Goal: Task Accomplishment & Management: Use online tool/utility

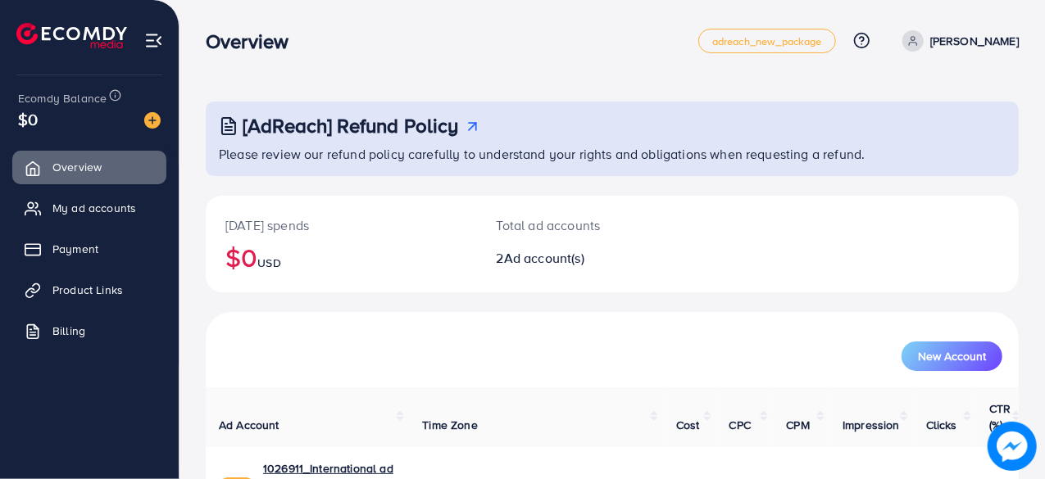
scroll to position [148, 0]
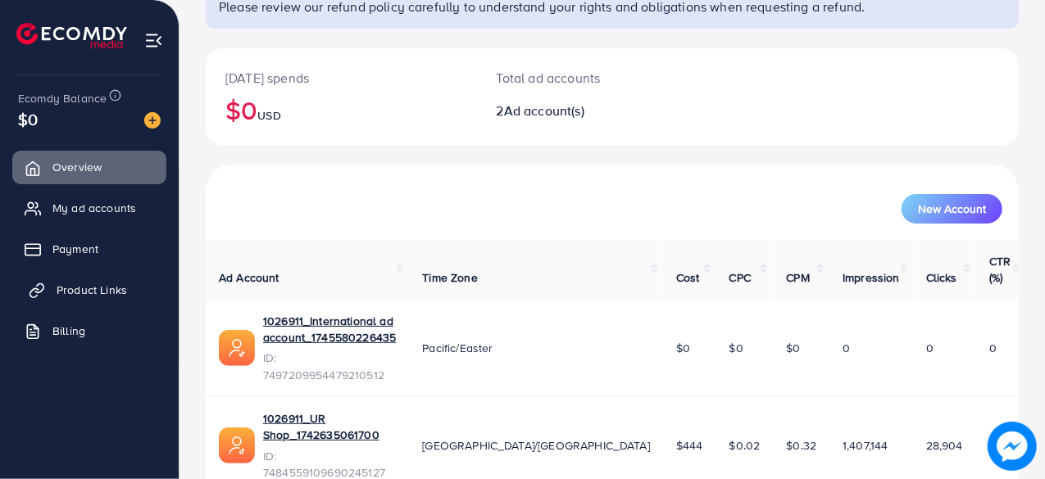
click at [99, 296] on span "Product Links" at bounding box center [92, 290] width 70 height 16
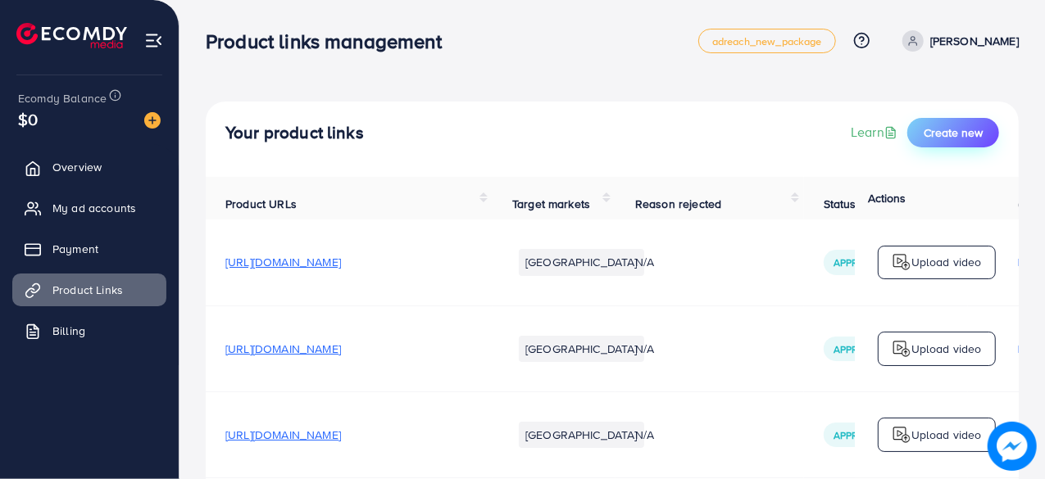
click at [959, 130] on span "Create new" at bounding box center [953, 133] width 59 height 16
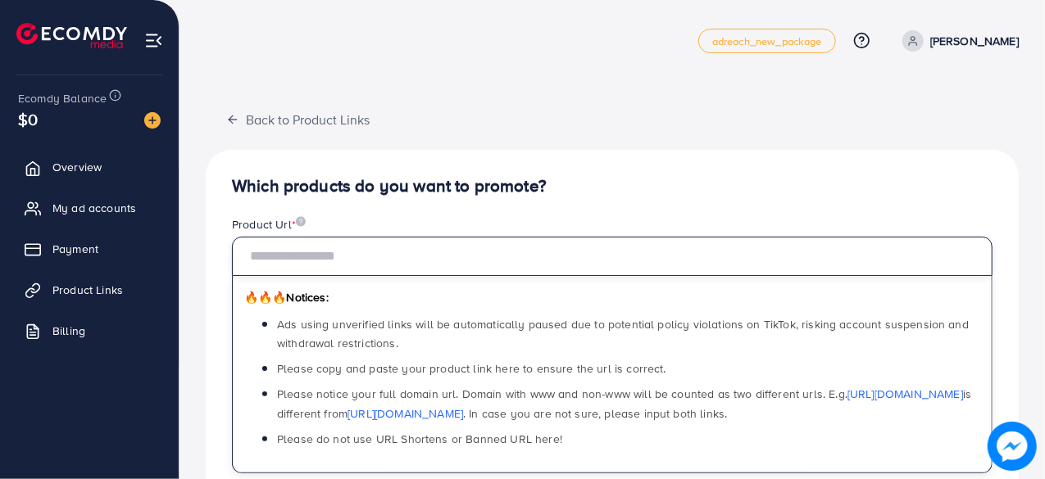
click at [459, 243] on input "text" at bounding box center [612, 256] width 761 height 39
paste input "**********"
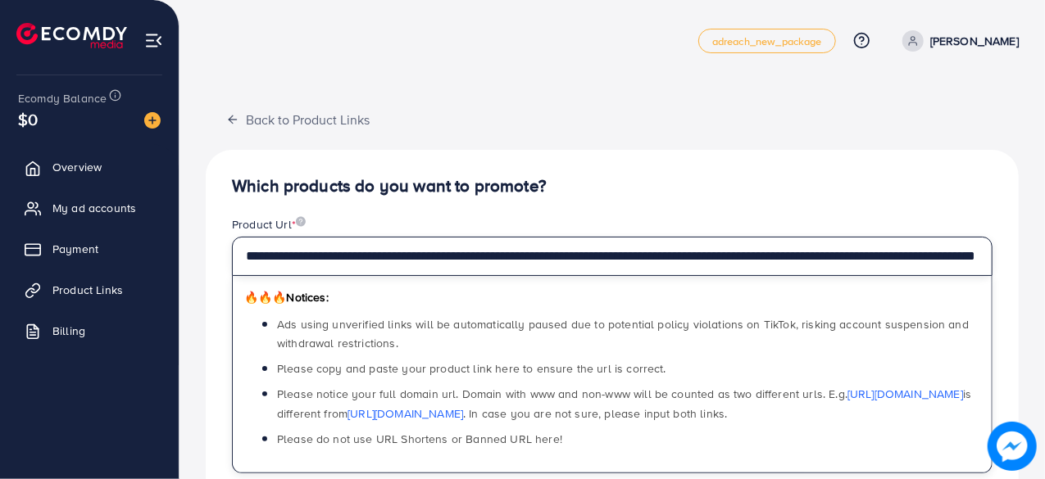
scroll to position [2, 0]
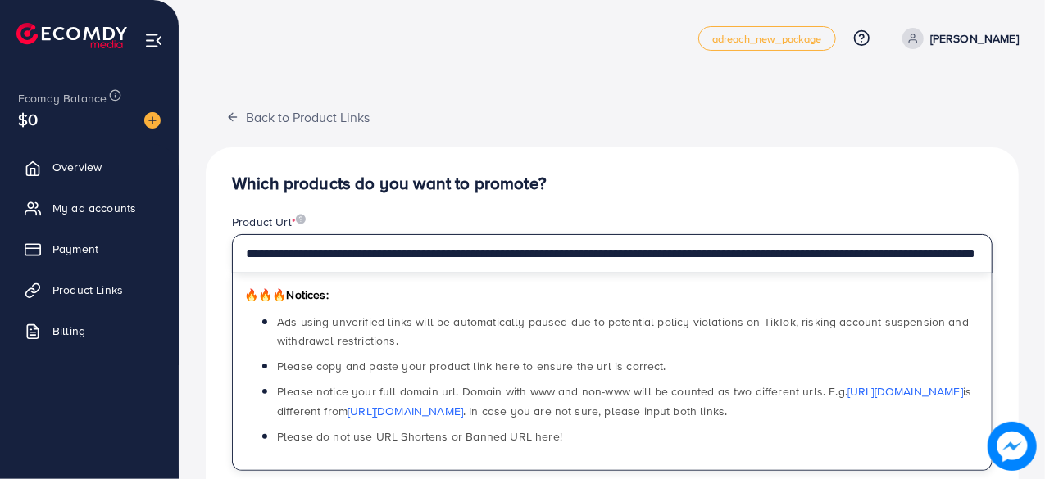
type input "**********"
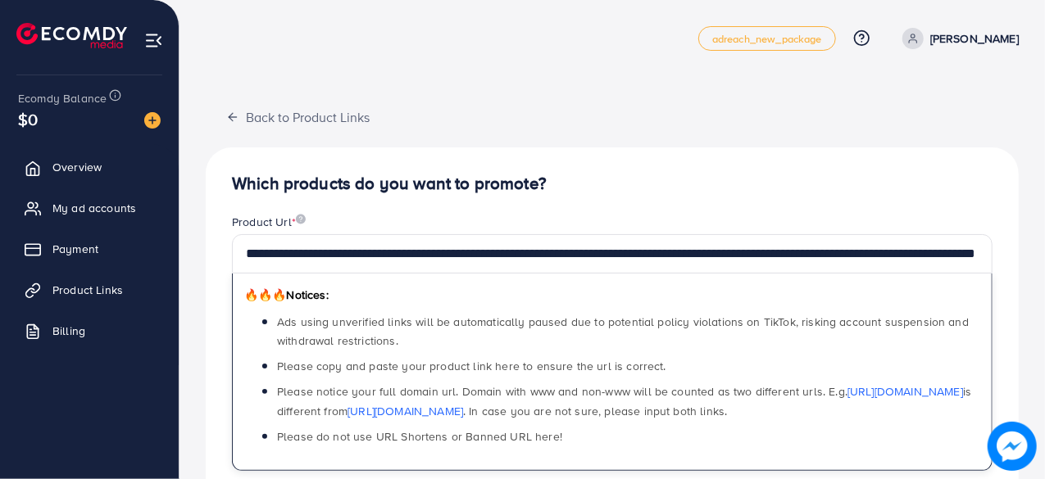
scroll to position [0, 0]
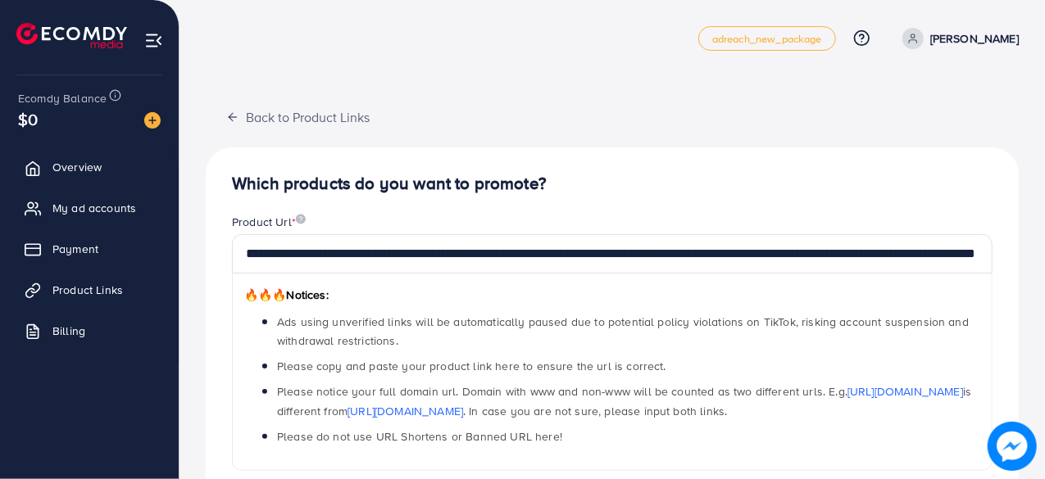
click at [769, 193] on h4 "Which products do you want to promote?" at bounding box center [612, 184] width 761 height 20
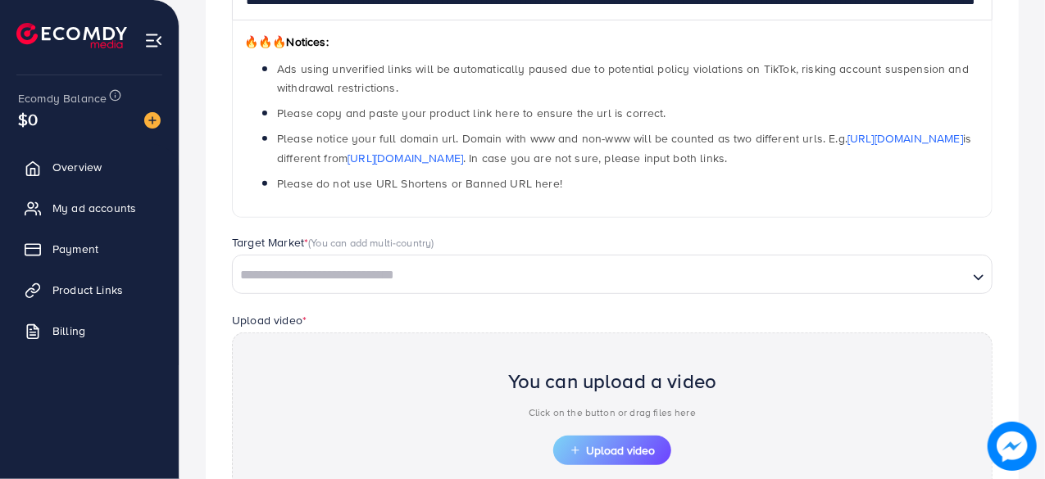
scroll to position [335, 0]
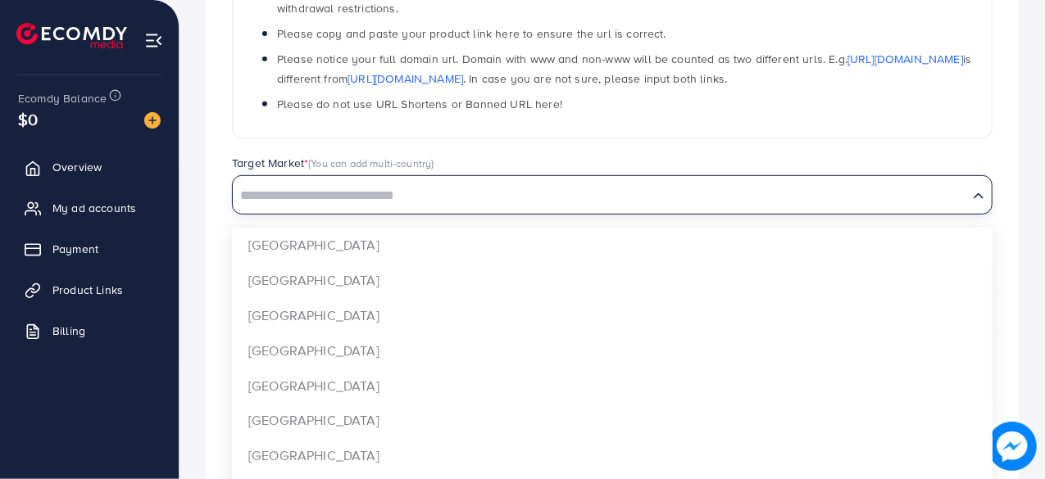
click at [539, 211] on div "Loading..." at bounding box center [612, 194] width 761 height 39
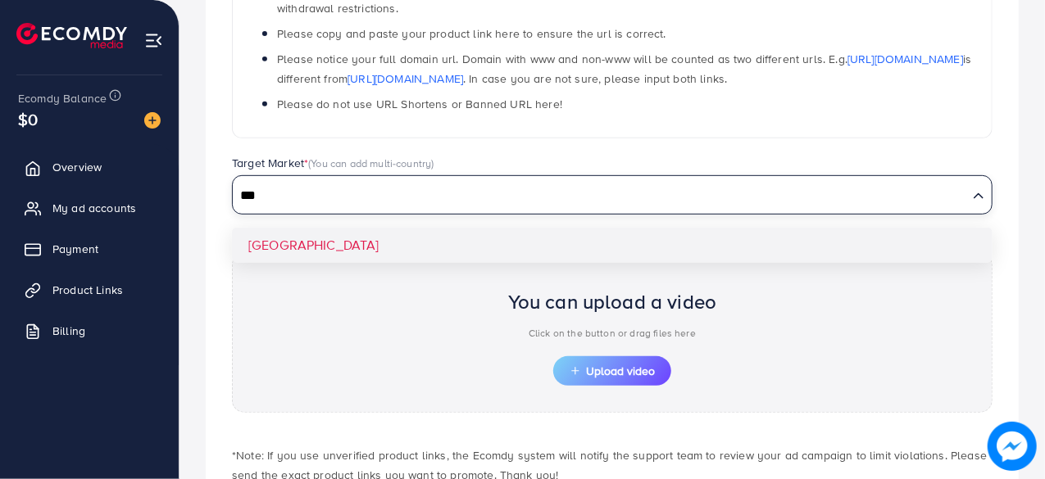
type input "***"
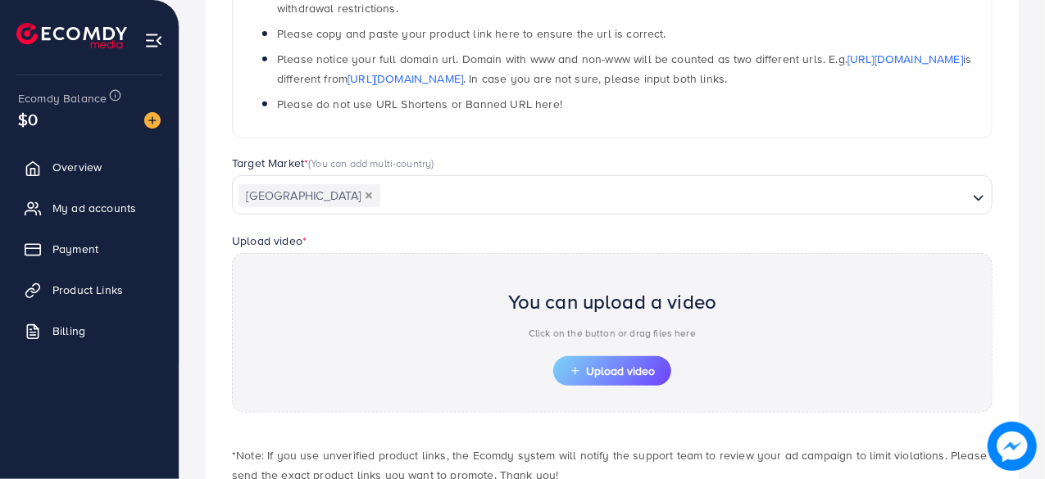
click at [447, 250] on div "**********" at bounding box center [612, 188] width 813 height 746
click at [626, 370] on span "Upload video" at bounding box center [612, 371] width 85 height 11
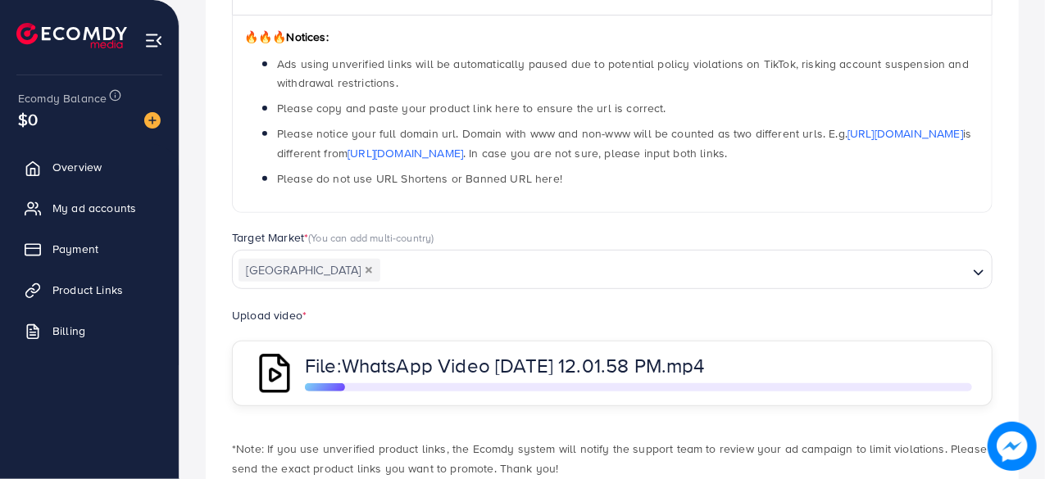
scroll to position [361, 0]
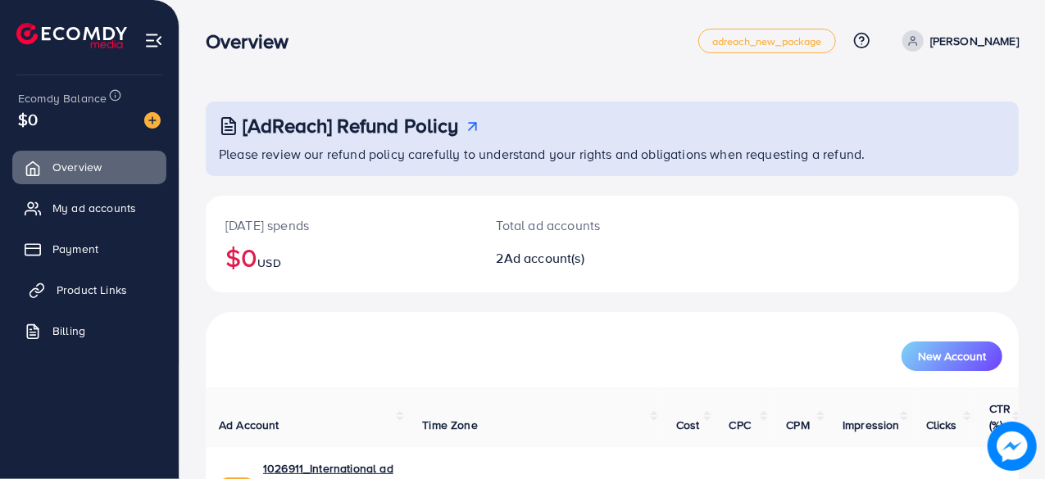
click at [114, 284] on span "Product Links" at bounding box center [92, 290] width 70 height 16
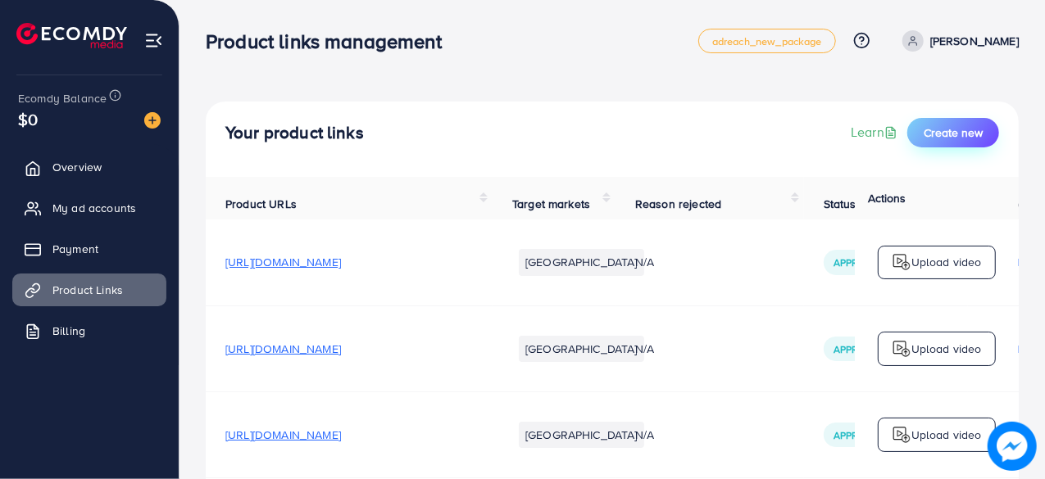
click at [961, 123] on button "Create new" at bounding box center [953, 133] width 92 height 30
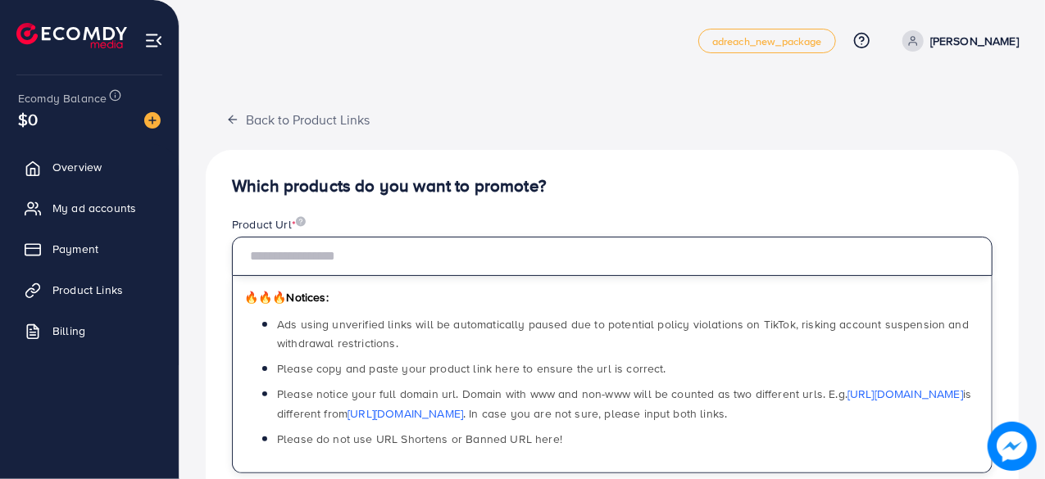
click at [587, 248] on input "text" at bounding box center [612, 256] width 761 height 39
paste input "**********"
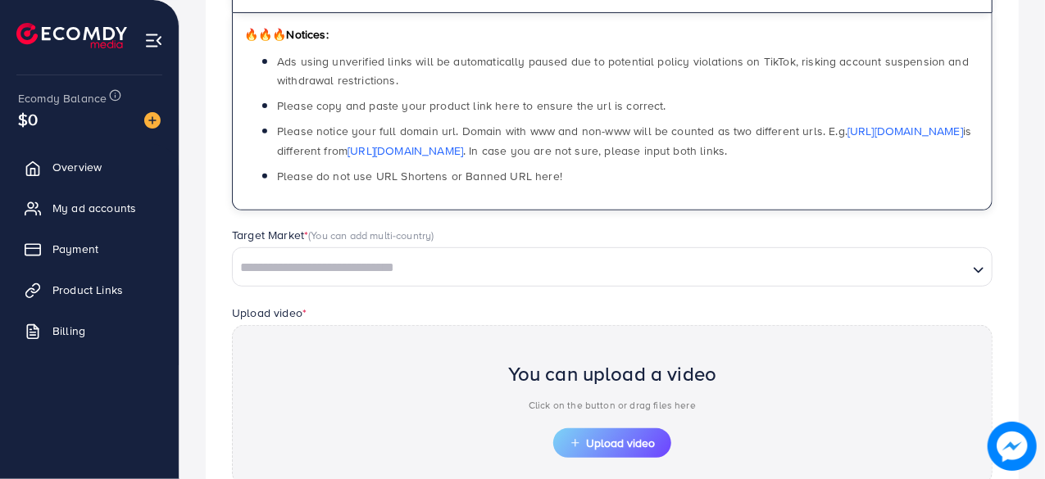
scroll to position [264, 0]
type input "**********"
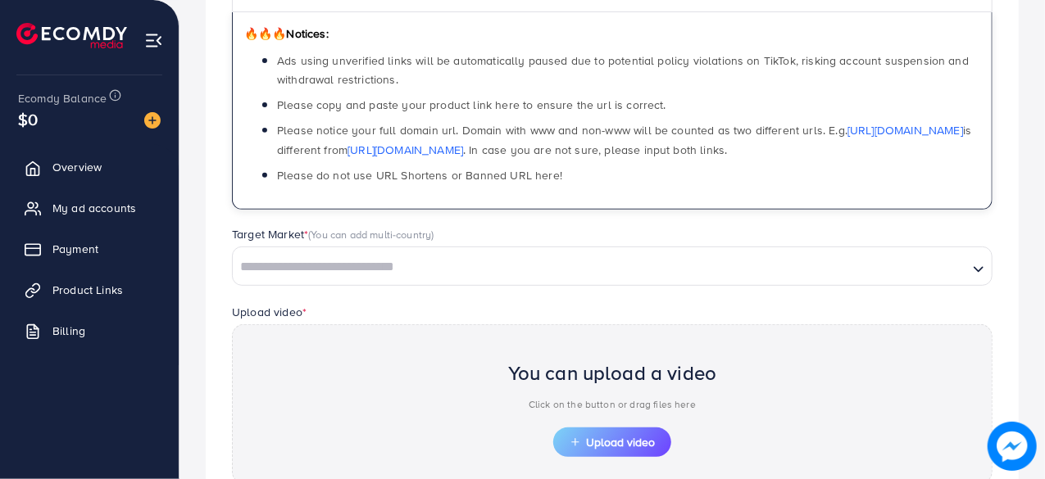
scroll to position [0, 0]
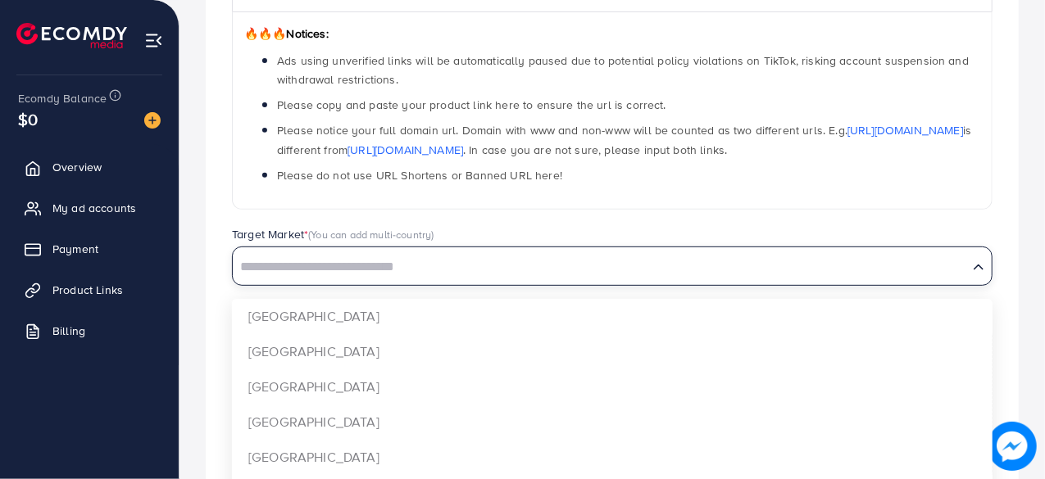
click at [564, 279] on div "Loading..." at bounding box center [612, 266] width 761 height 39
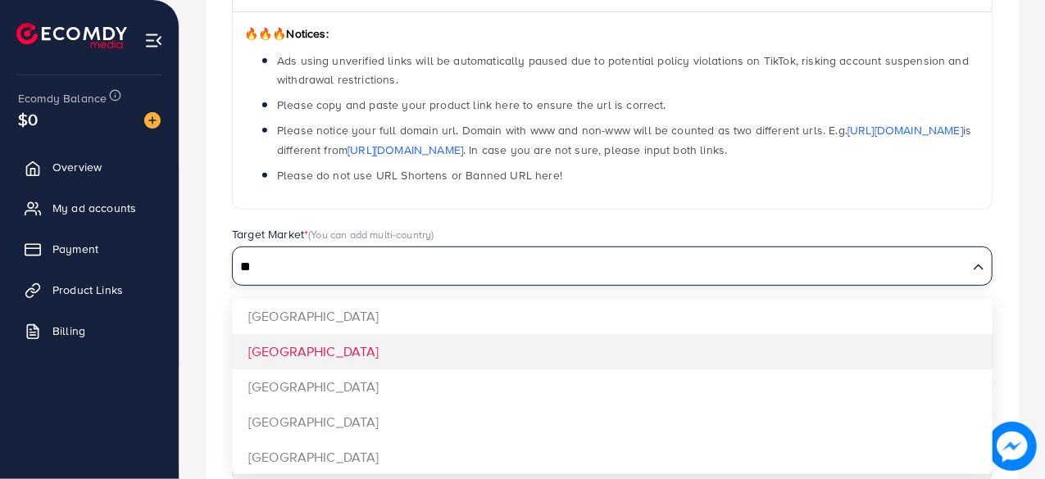
type input "**"
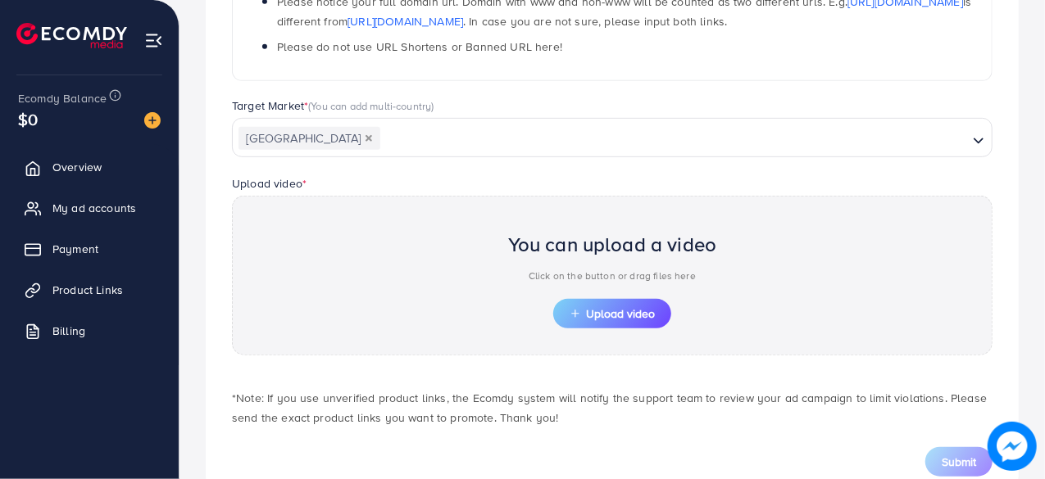
scroll to position [393, 0]
click at [597, 299] on button "Upload video" at bounding box center [612, 313] width 118 height 30
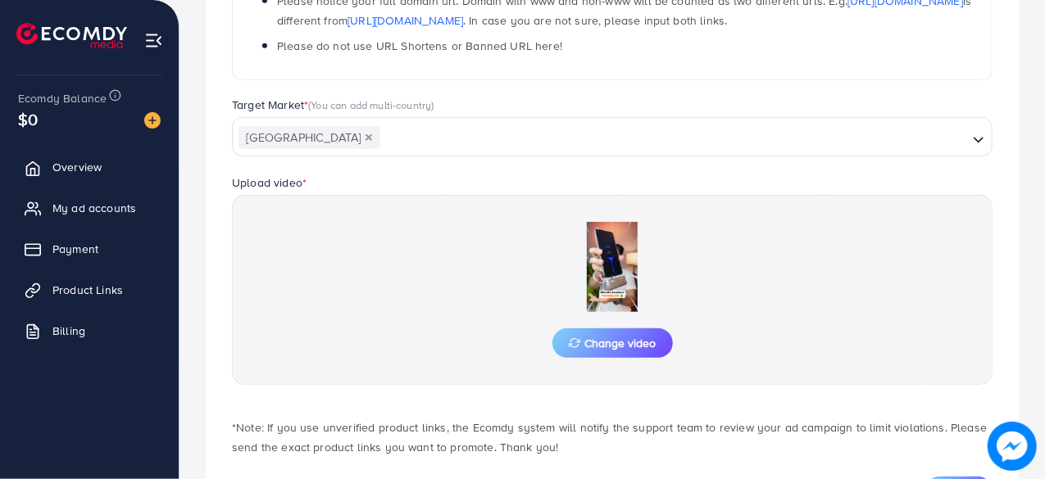
scroll to position [470, 0]
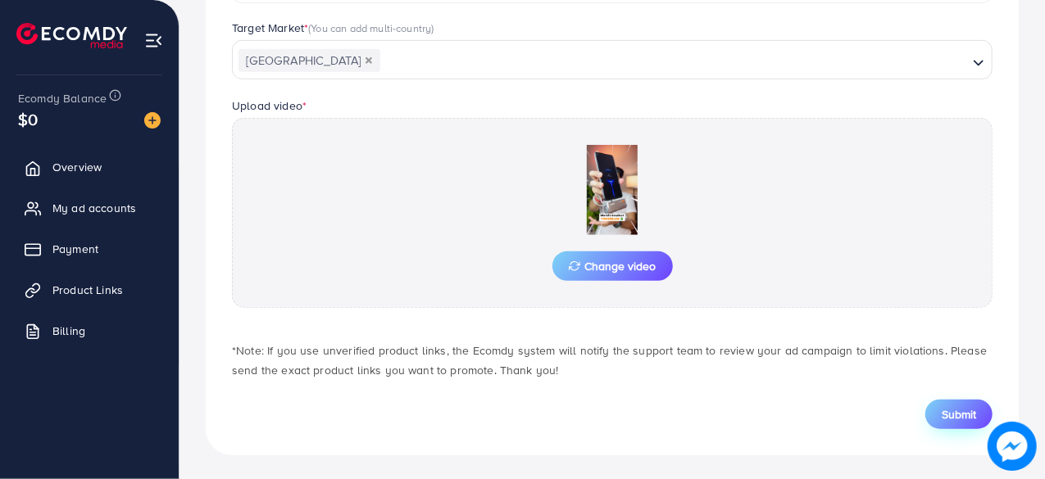
click at [957, 411] on span "Submit" at bounding box center [959, 414] width 34 height 16
click at [961, 416] on span "Submit" at bounding box center [959, 414] width 34 height 16
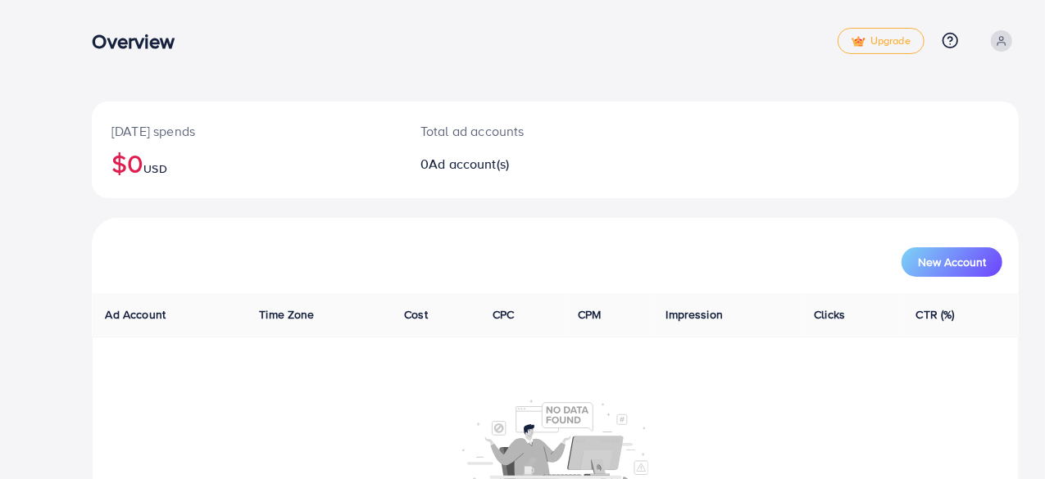
click at [1002, 47] on span at bounding box center [1001, 40] width 21 height 21
click at [926, 91] on span "Profile" at bounding box center [917, 98] width 38 height 20
click at [60, 42] on div "Overview Upgrade Help Center Contact Support Plans and Pricing Term and policy …" at bounding box center [522, 310] width 1045 height 621
drag, startPoint x: 60, startPoint y: 42, endPoint x: 82, endPoint y: -37, distance: 81.7
click at [82, 0] on html "Overview Upgrade Help Center Contact Support Plans and Pricing Term and policy …" at bounding box center [522, 239] width 1045 height 479
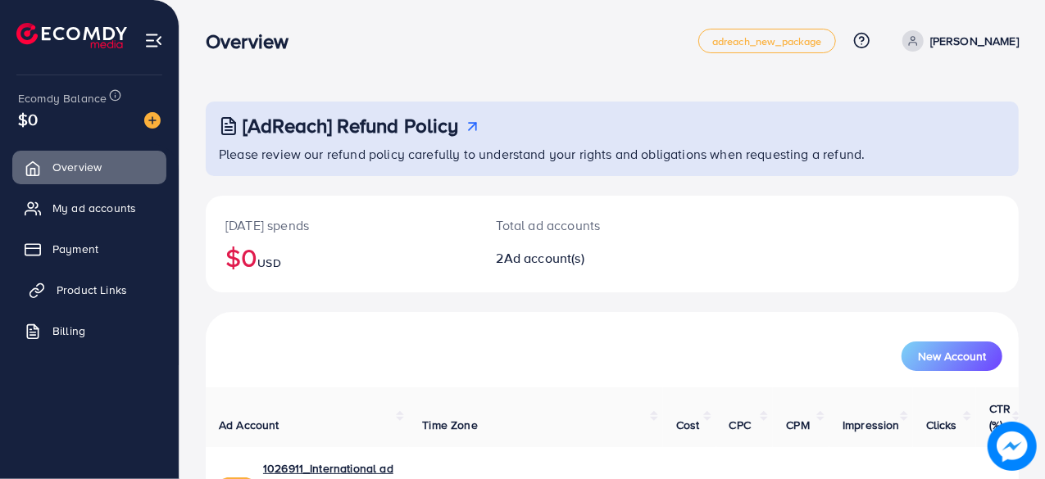
click at [103, 299] on link "Product Links" at bounding box center [89, 290] width 154 height 33
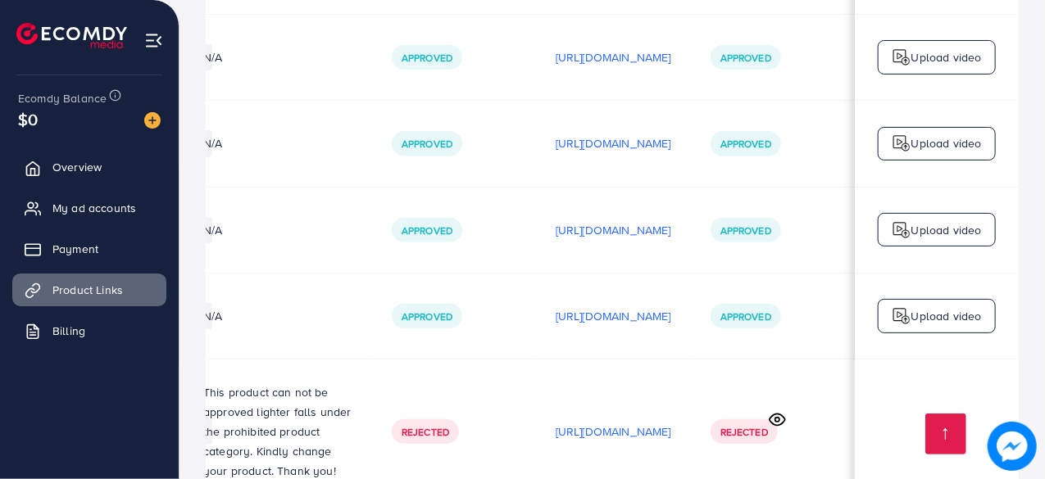
scroll to position [15711, 0]
